Goal: Task Accomplishment & Management: Manage account settings

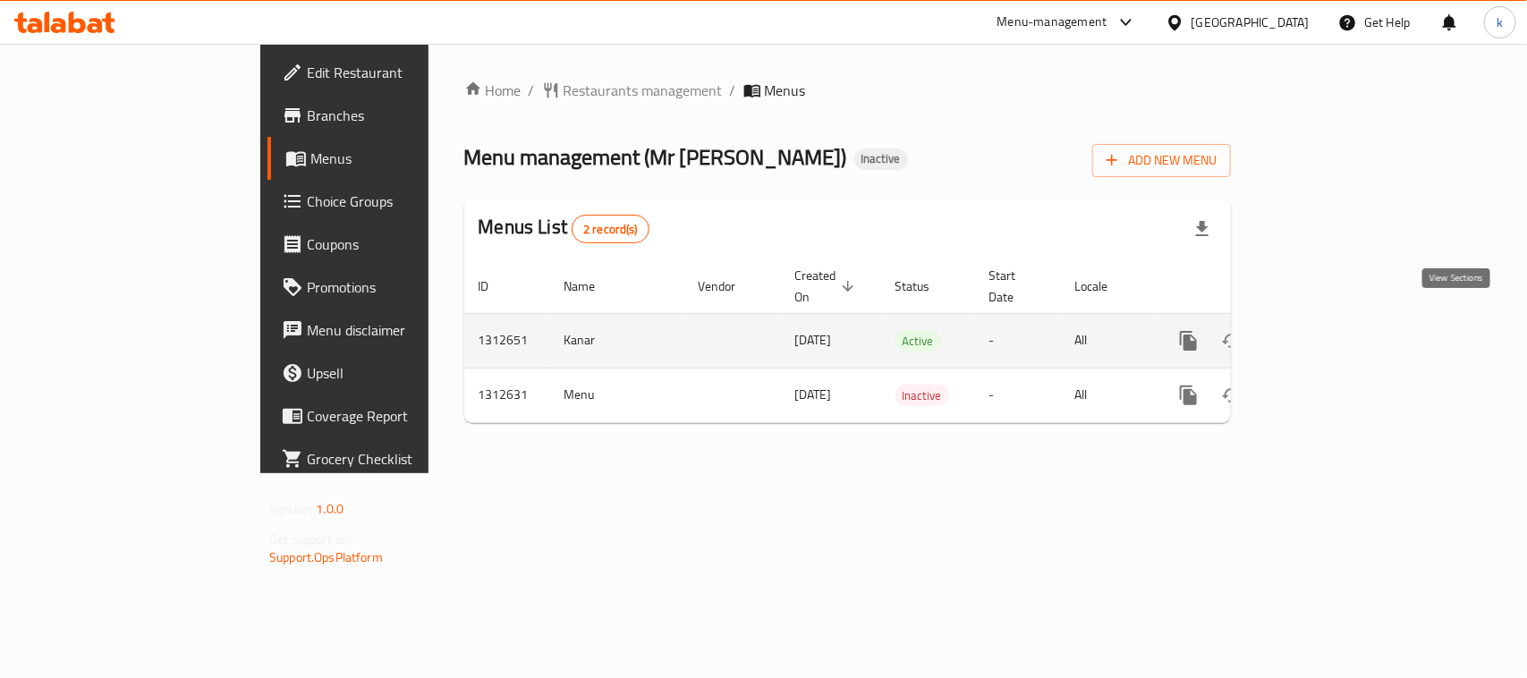
click at [1339, 323] on link "enhanced table" at bounding box center [1317, 340] width 43 height 43
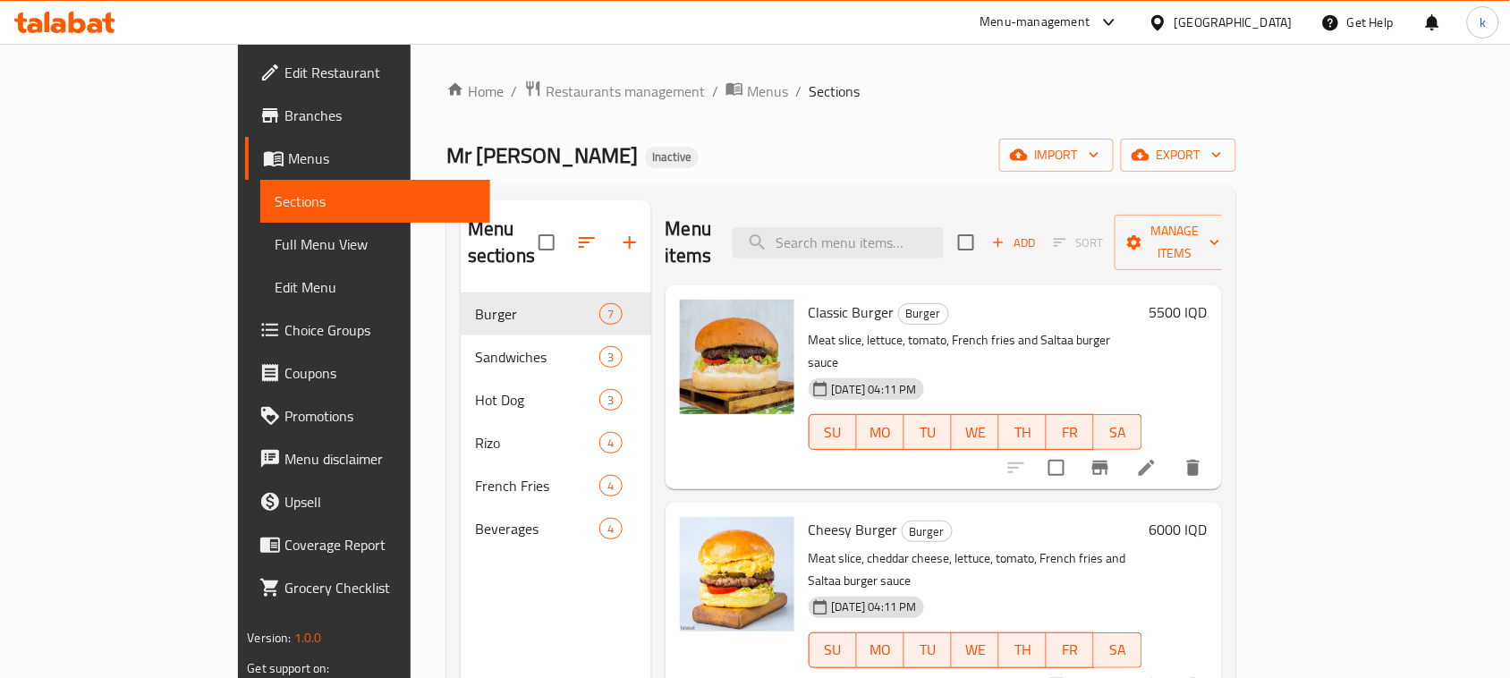
click at [284, 67] on span "Edit Restaurant" at bounding box center [379, 72] width 191 height 21
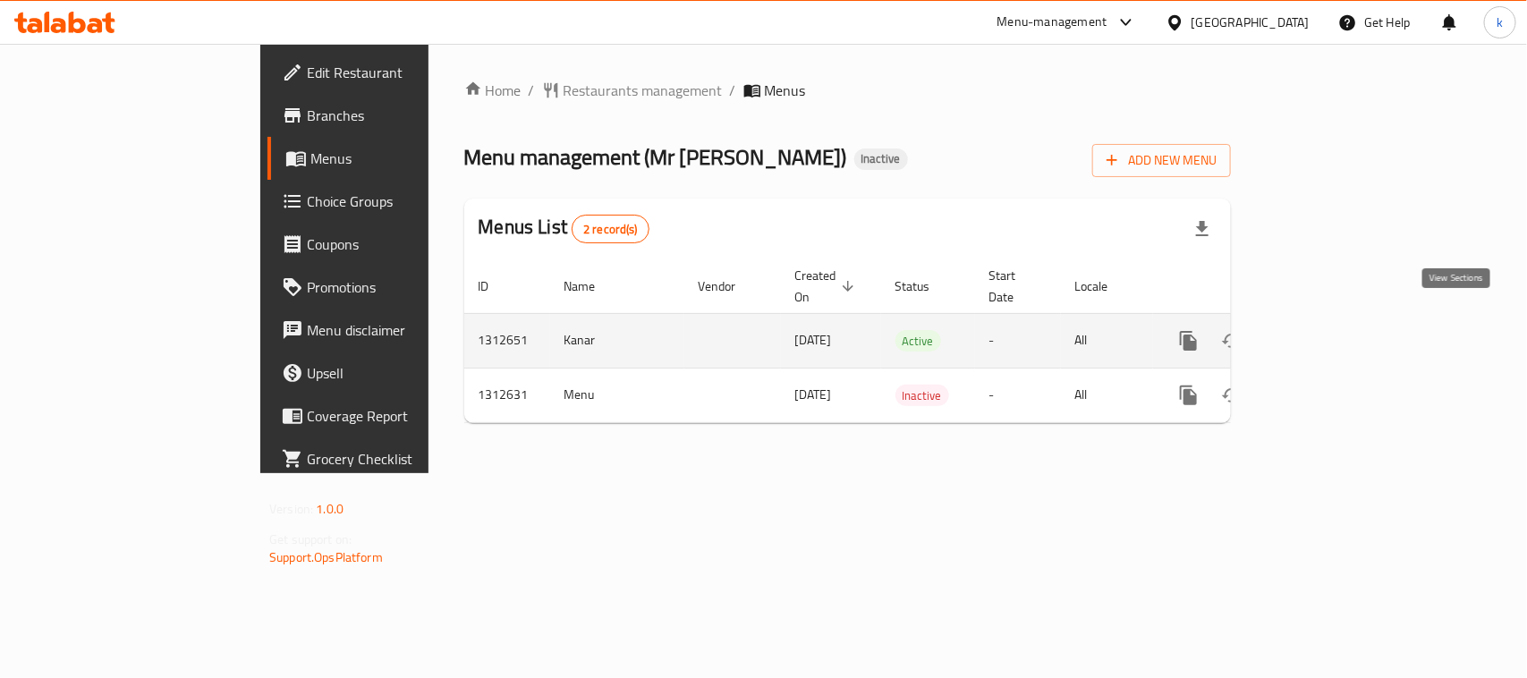
click at [1326, 333] on icon "enhanced table" at bounding box center [1318, 341] width 16 height 16
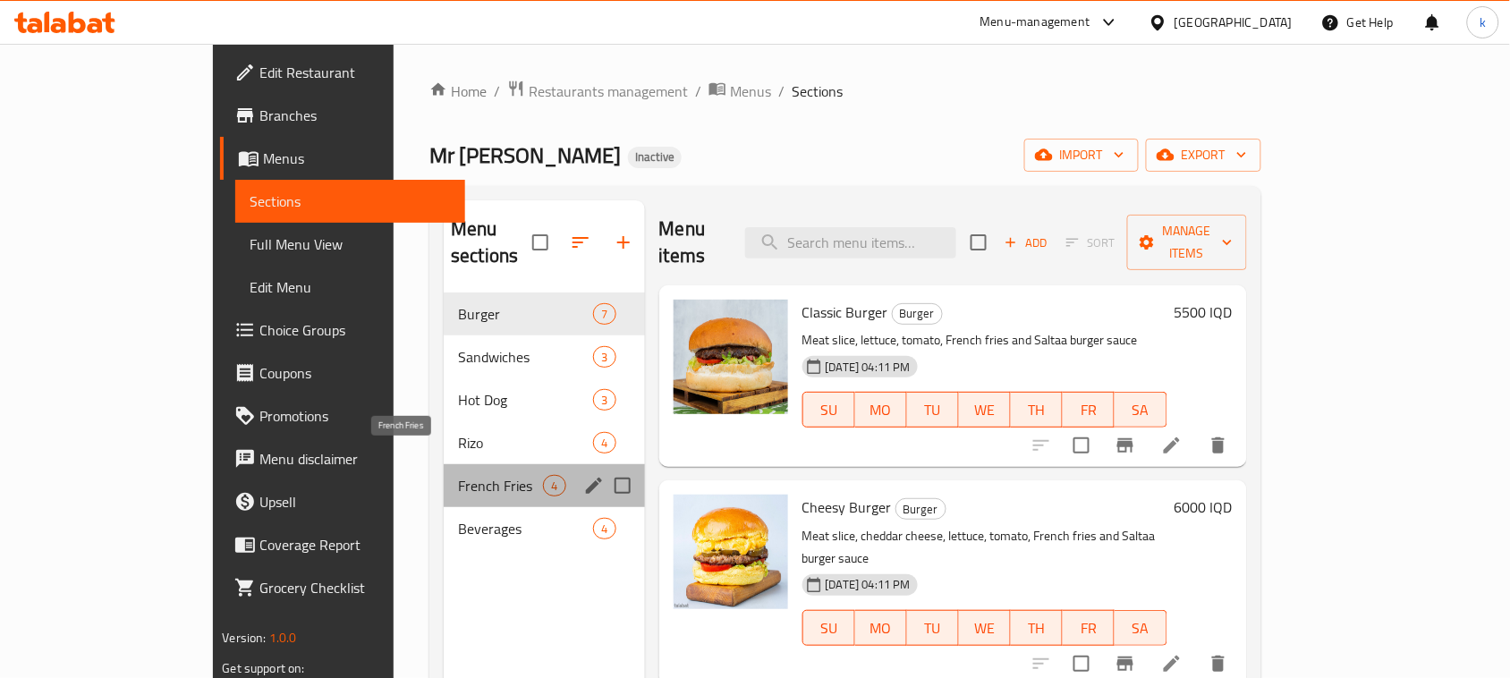
click at [458, 475] on span "French Fries" at bounding box center [500, 485] width 85 height 21
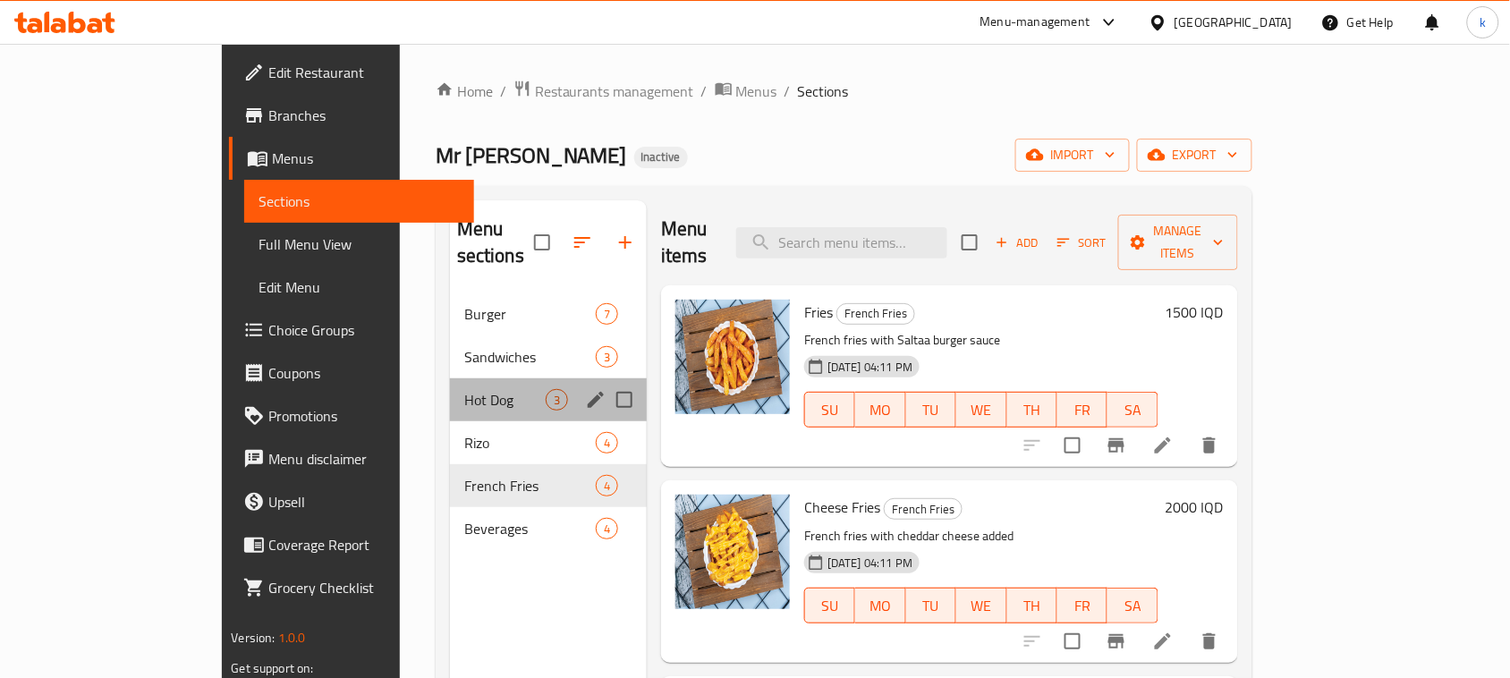
click at [450, 385] on div "Hot Dog 3" at bounding box center [548, 399] width 197 height 43
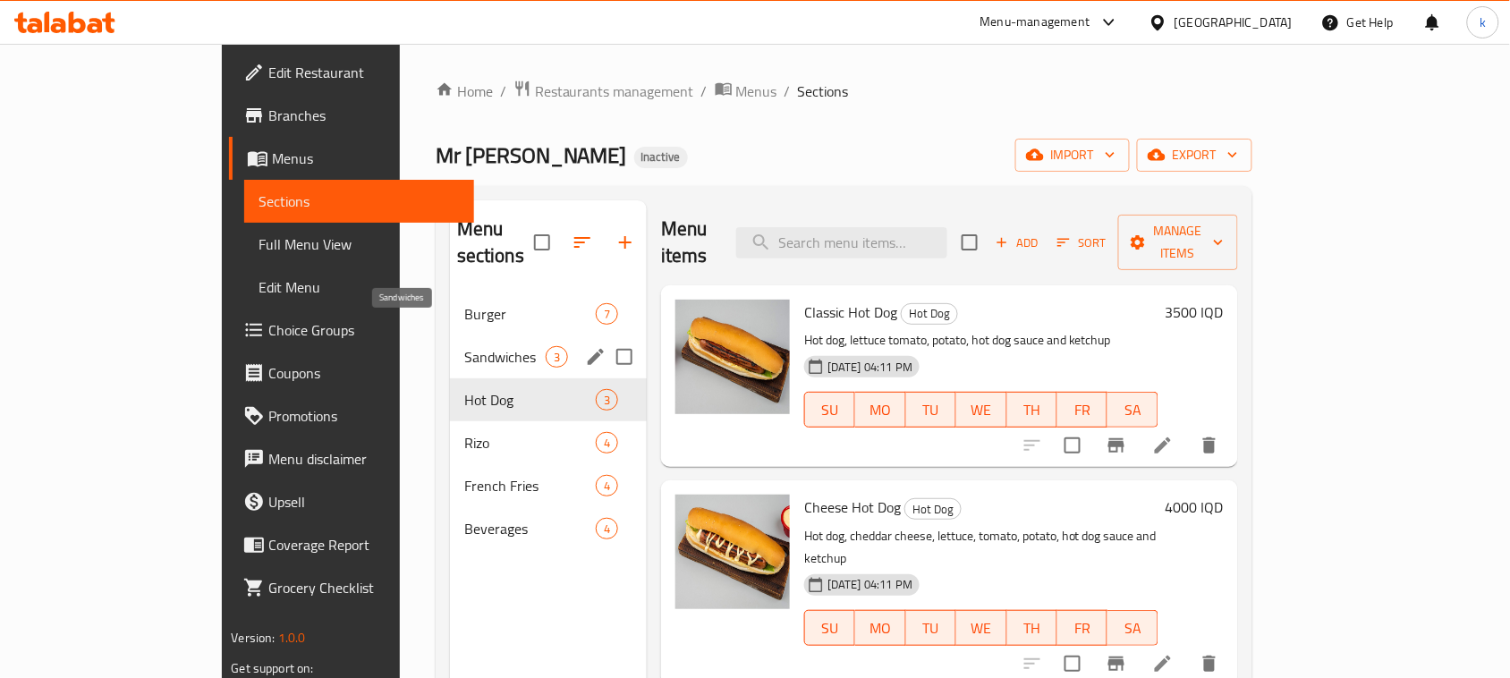
click at [464, 346] on span "Sandwiches" at bounding box center [504, 356] width 81 height 21
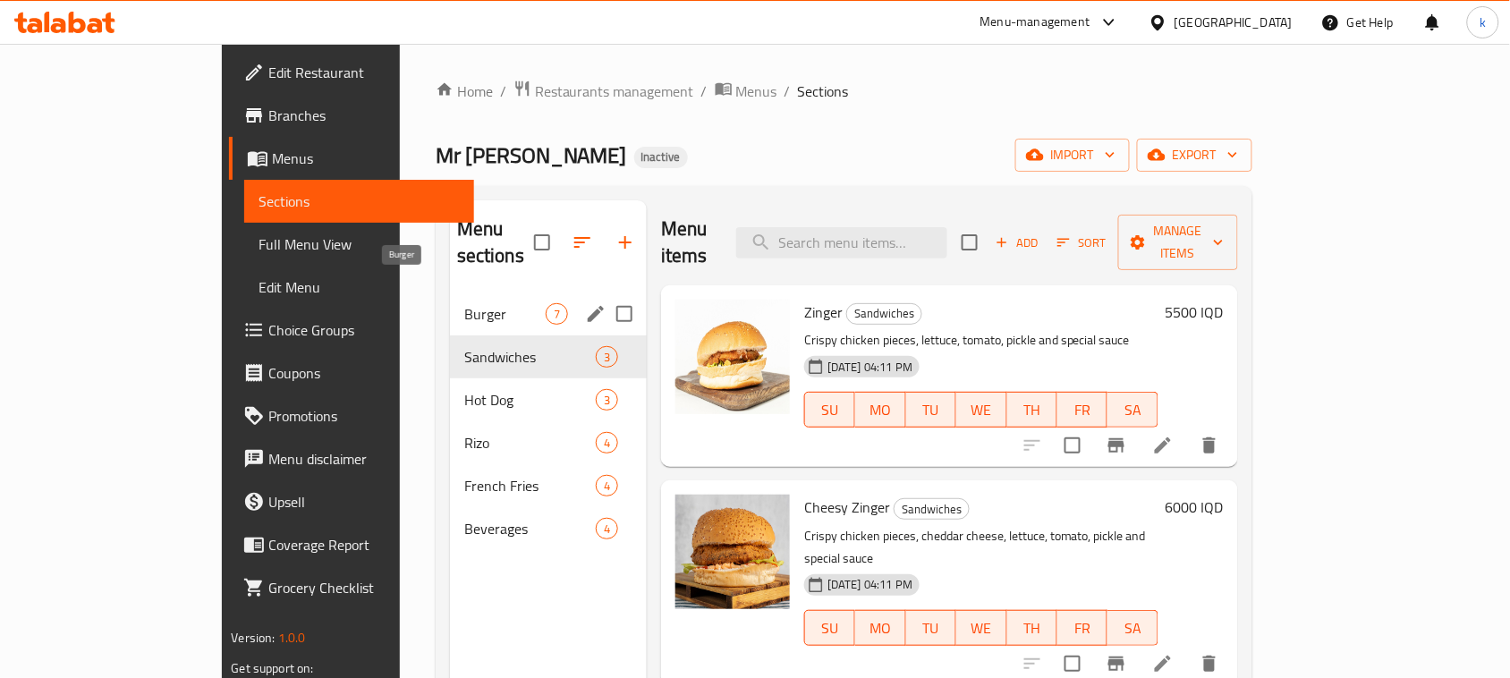
click at [464, 303] on span "Burger" at bounding box center [504, 313] width 81 height 21
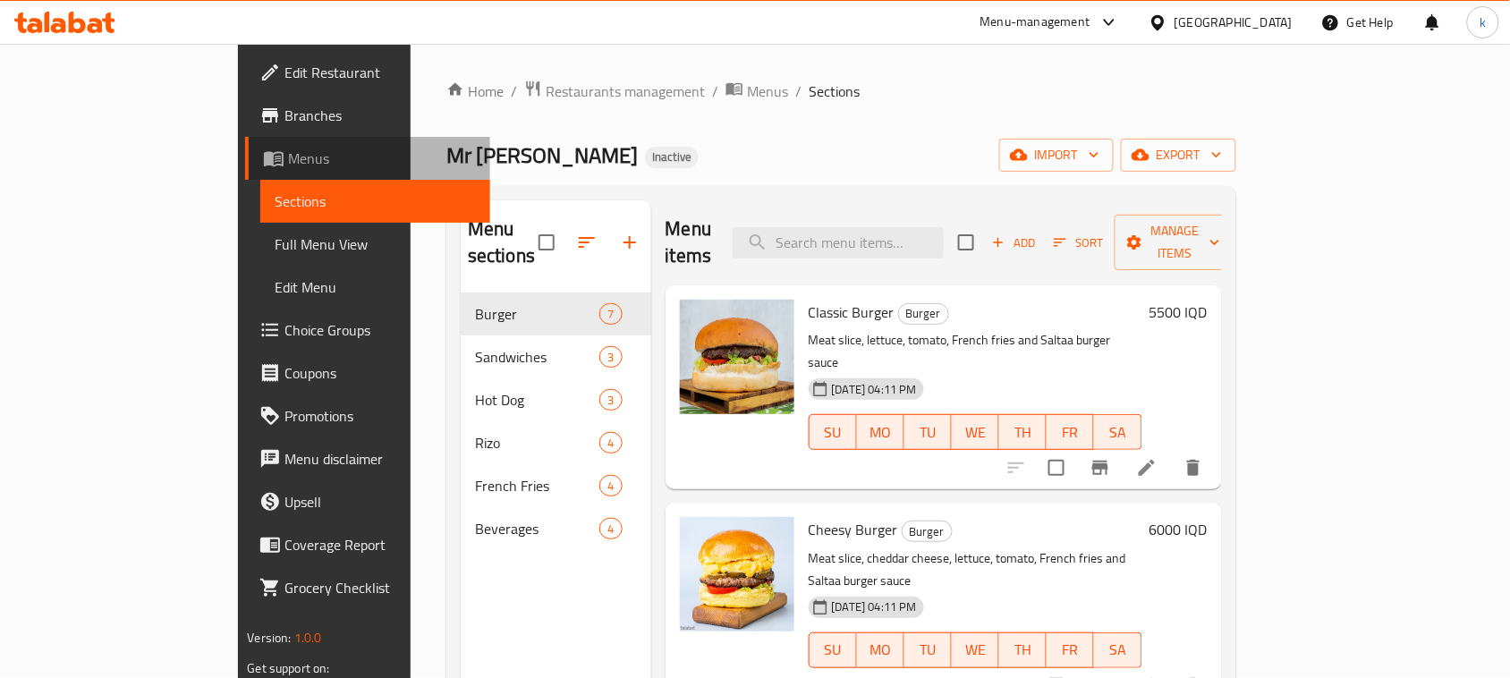
click at [288, 158] on span "Menus" at bounding box center [382, 158] width 188 height 21
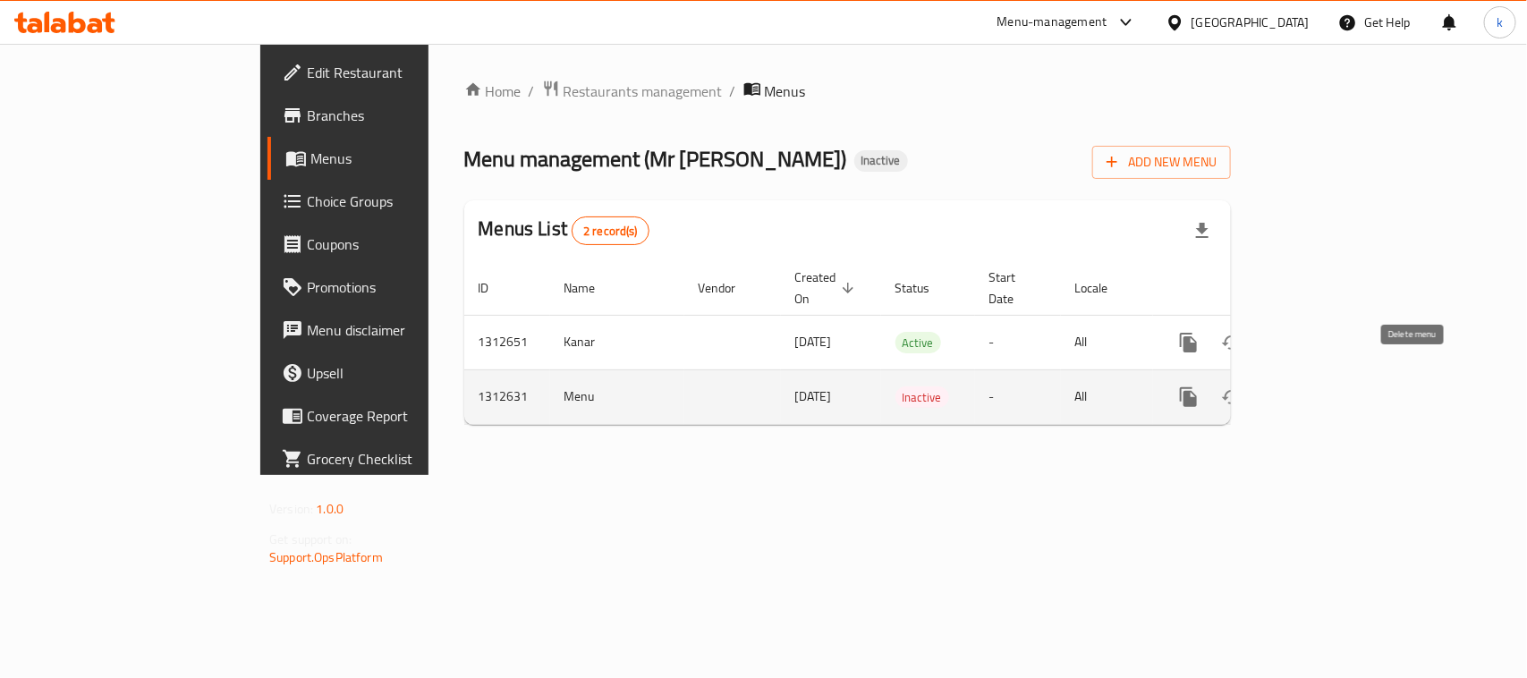
click at [1296, 378] on button "enhanced table" at bounding box center [1274, 397] width 43 height 43
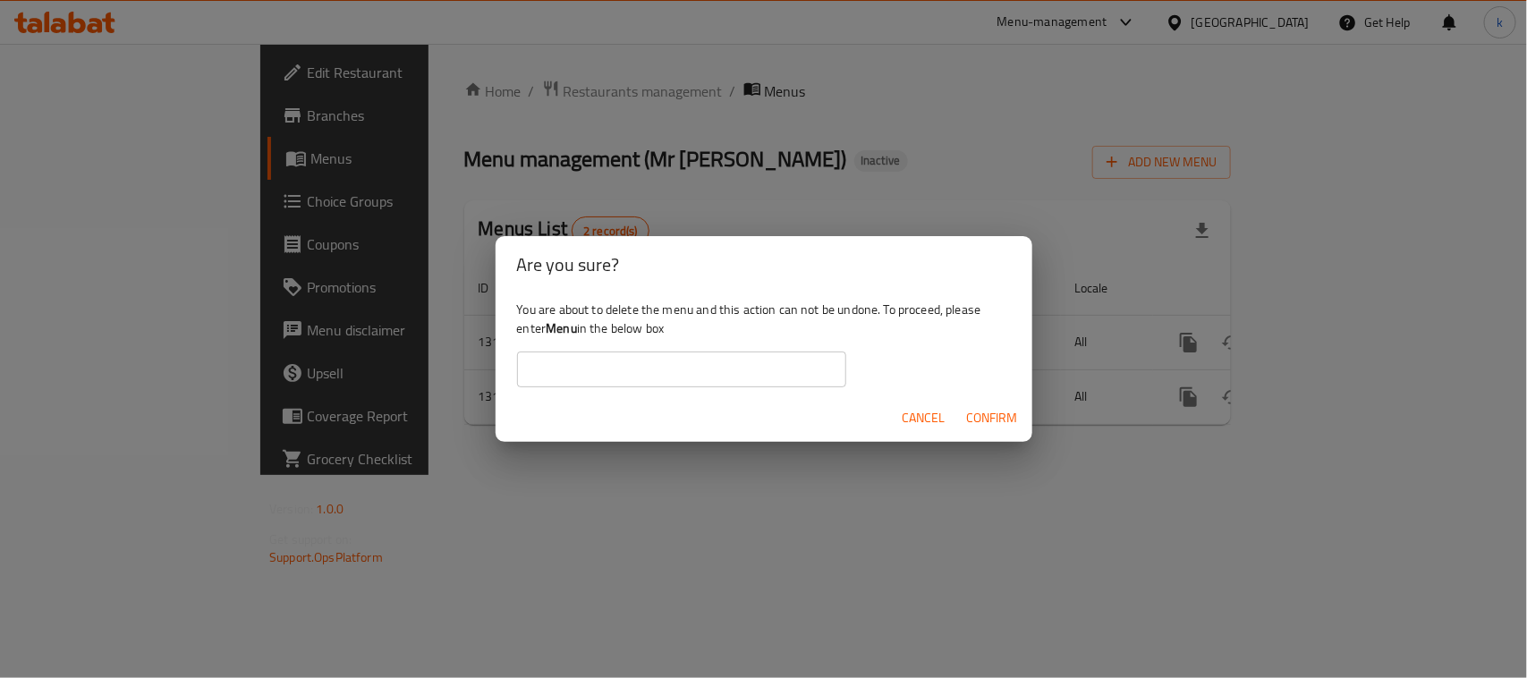
click at [565, 328] on b "Menu" at bounding box center [561, 328] width 31 height 23
copy div "Menu"
click at [560, 367] on input "text" at bounding box center [681, 370] width 329 height 36
paste input "Menu"
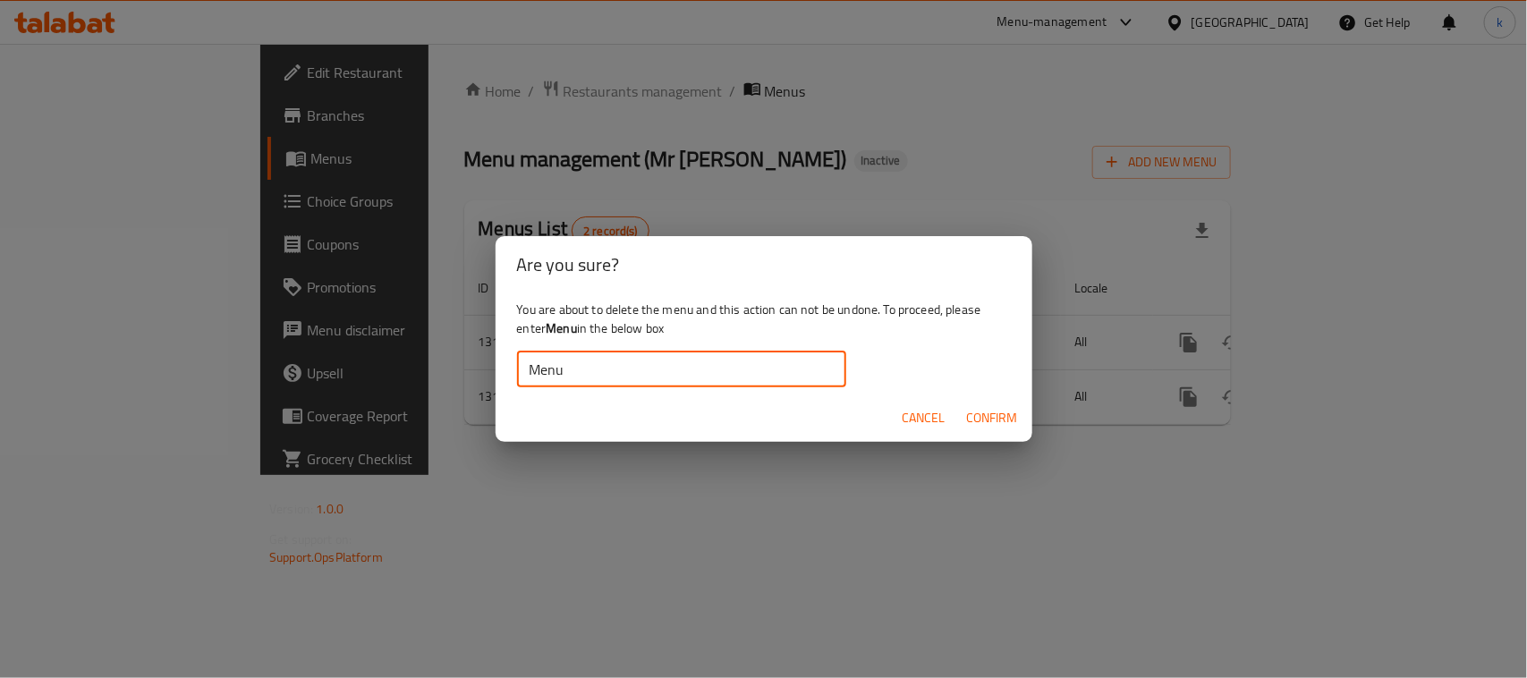
type input "Menu"
click at [982, 408] on span "Confirm" at bounding box center [992, 418] width 51 height 22
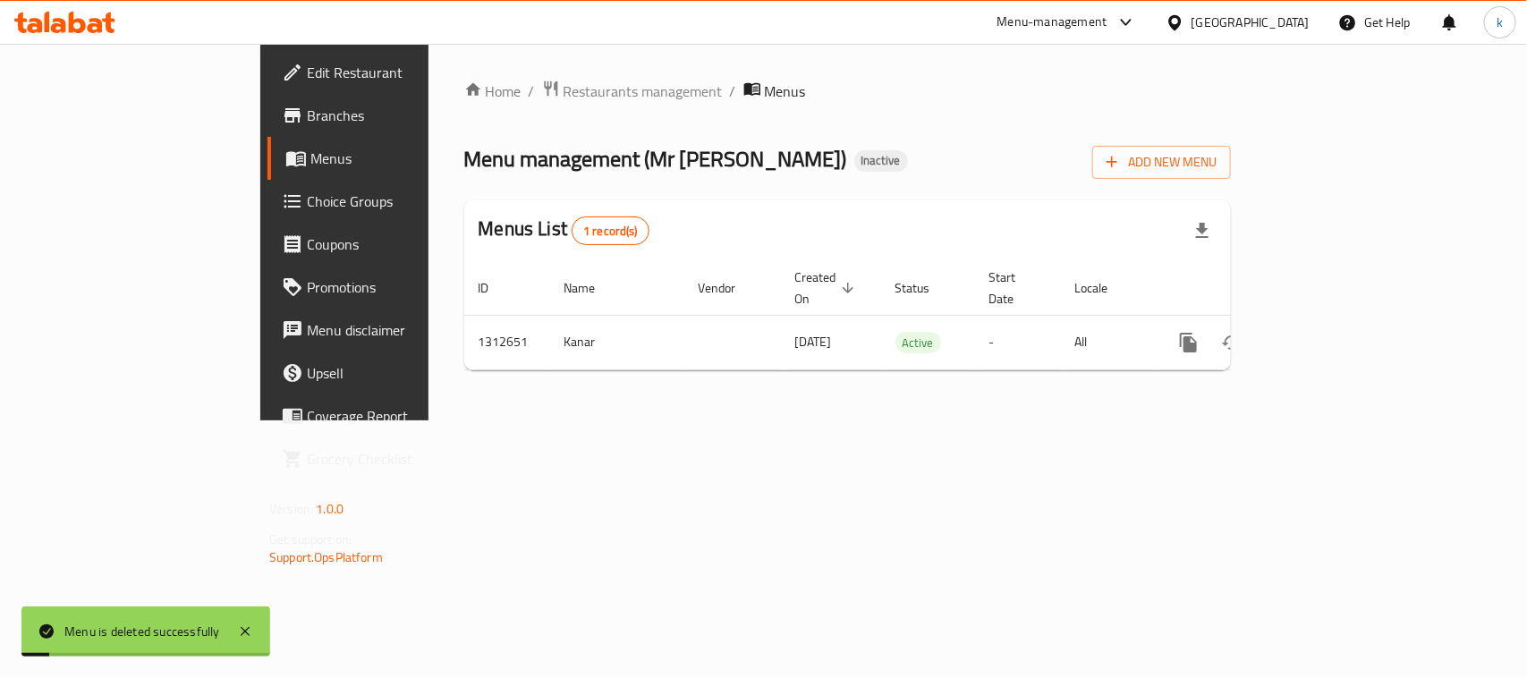
click at [1125, 420] on div "Home / Restaurants management / Menus Menu management ( Mr Saltaa ) Inactive Ad…" at bounding box center [848, 232] width 838 height 377
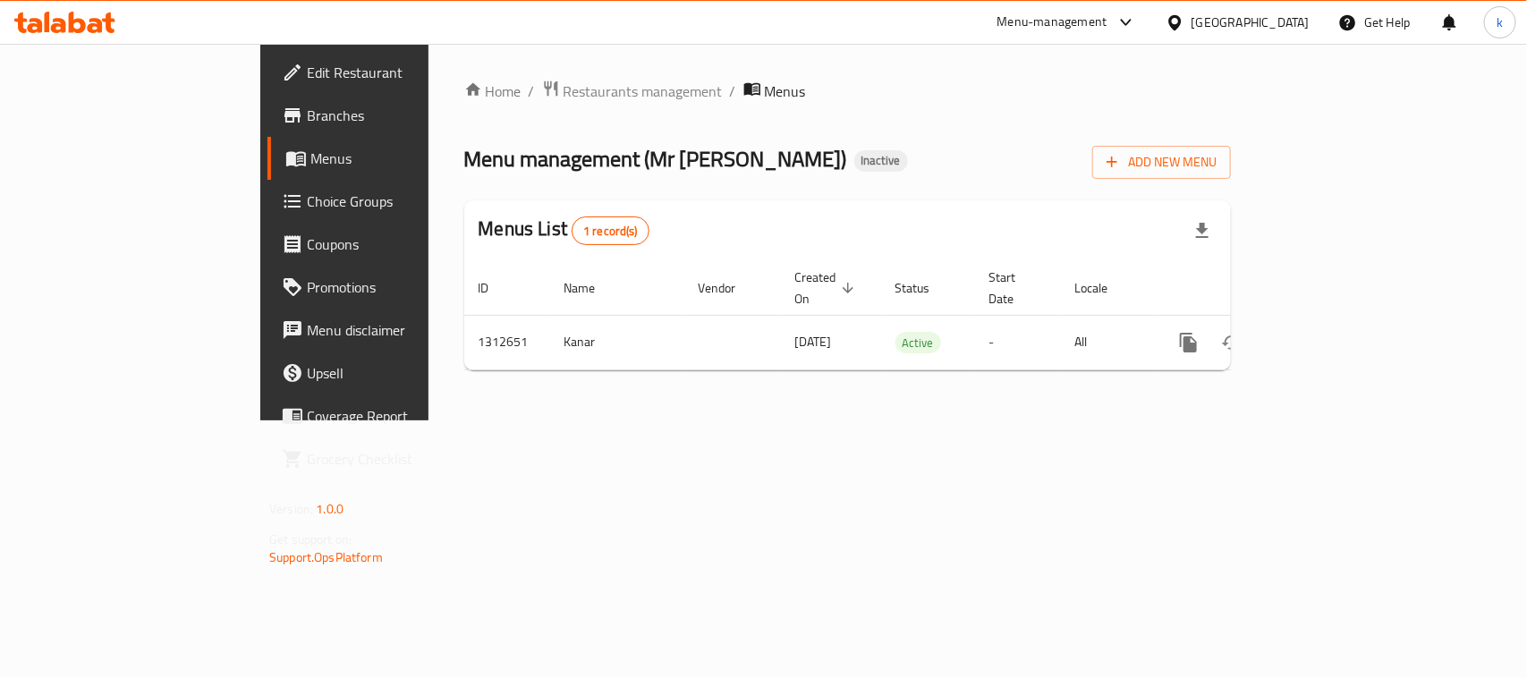
click at [67, 30] on icon at bounding box center [64, 22] width 101 height 21
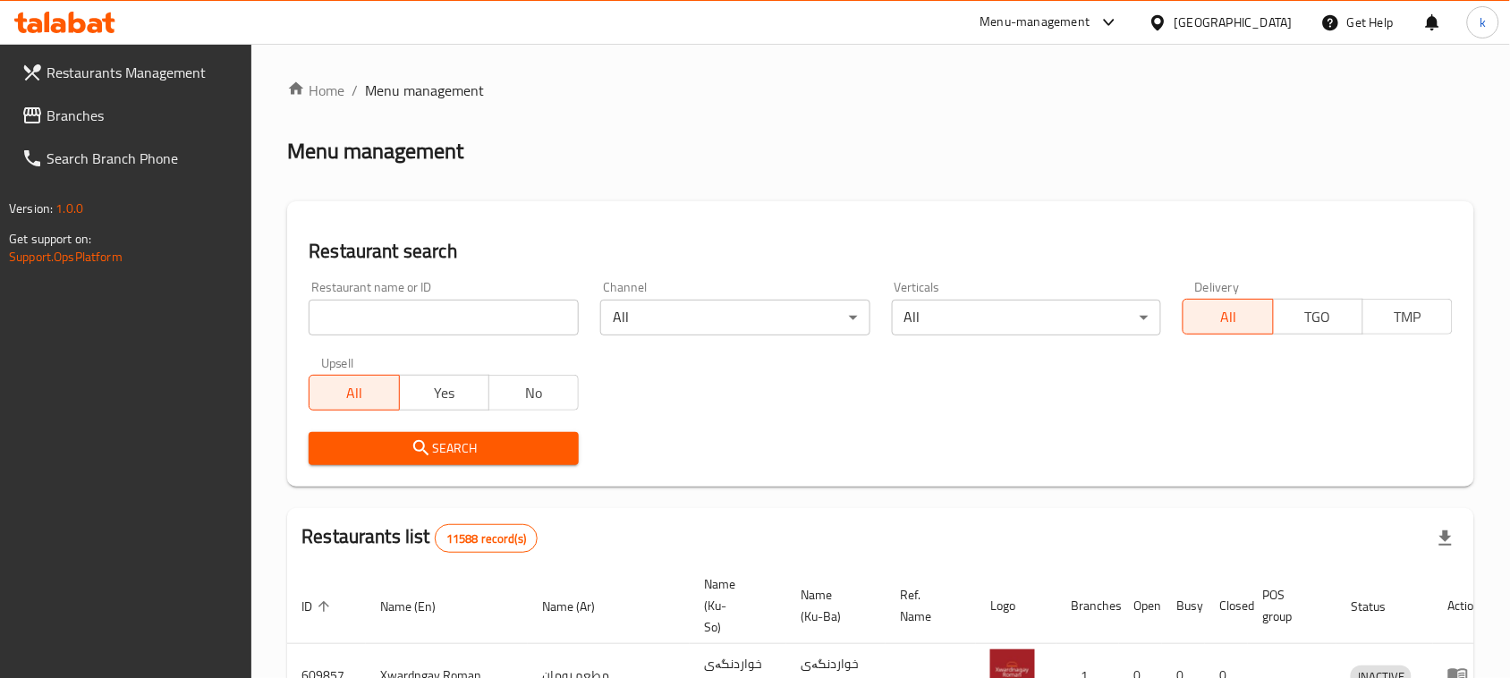
click at [79, 115] on span "Branches" at bounding box center [142, 115] width 191 height 21
